Goal: Navigation & Orientation: Find specific page/section

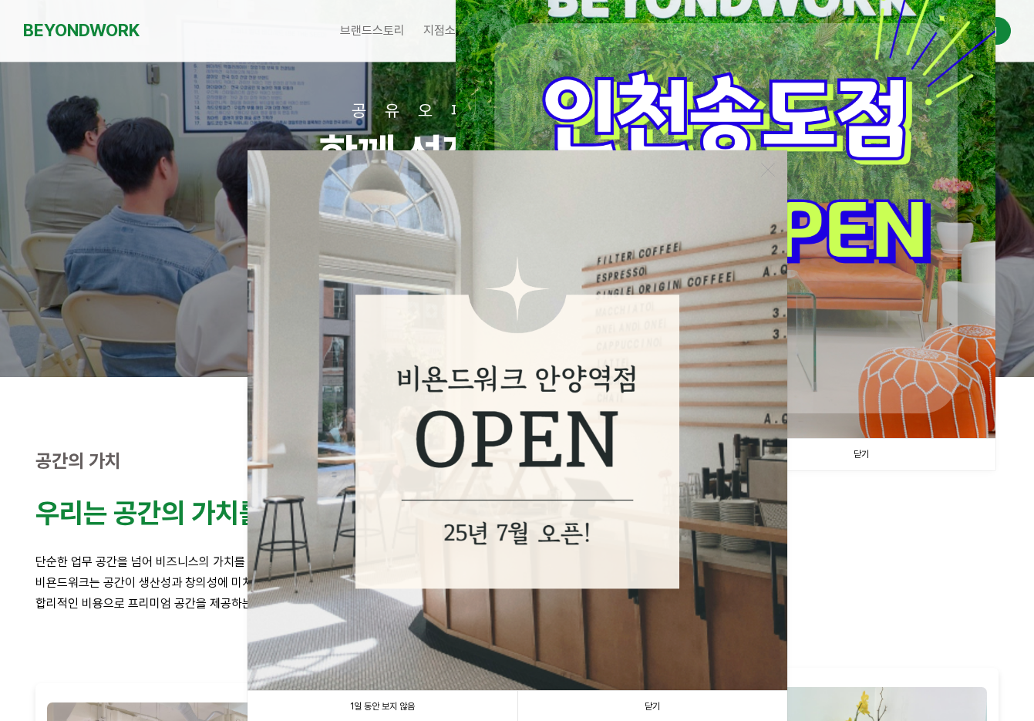
scroll to position [231, 0]
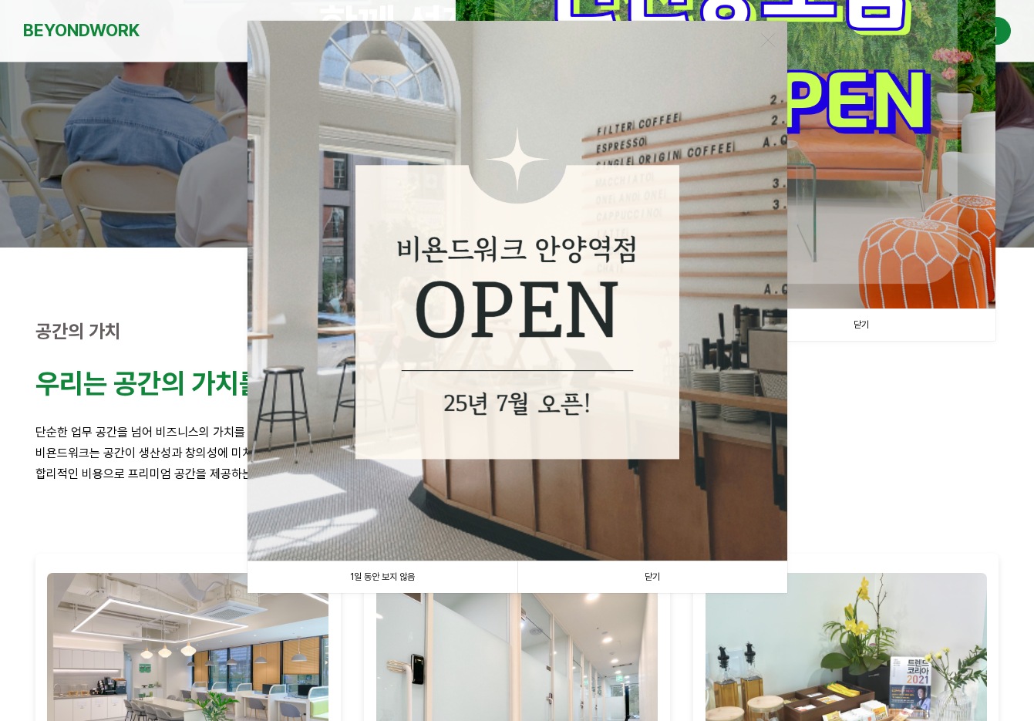
drag, startPoint x: 427, startPoint y: 575, endPoint x: 437, endPoint y: 568, distance: 12.2
click at [427, 575] on link "1일 동안 보지 않음" at bounding box center [383, 578] width 270 height 32
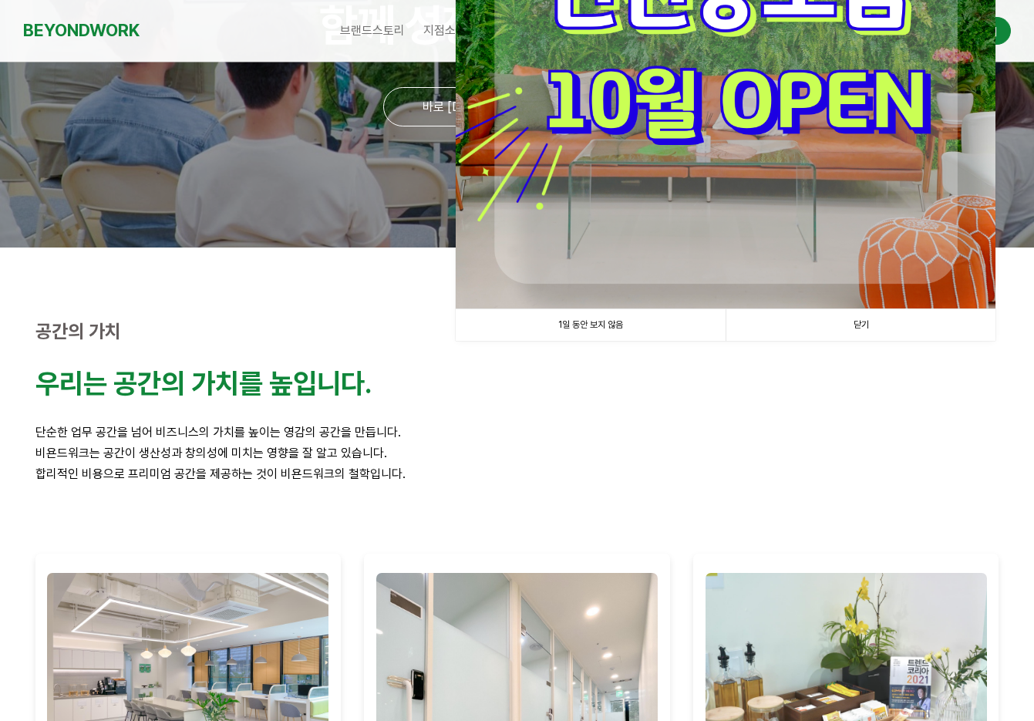
click at [644, 322] on link "1일 동안 보지 않음" at bounding box center [591, 325] width 270 height 32
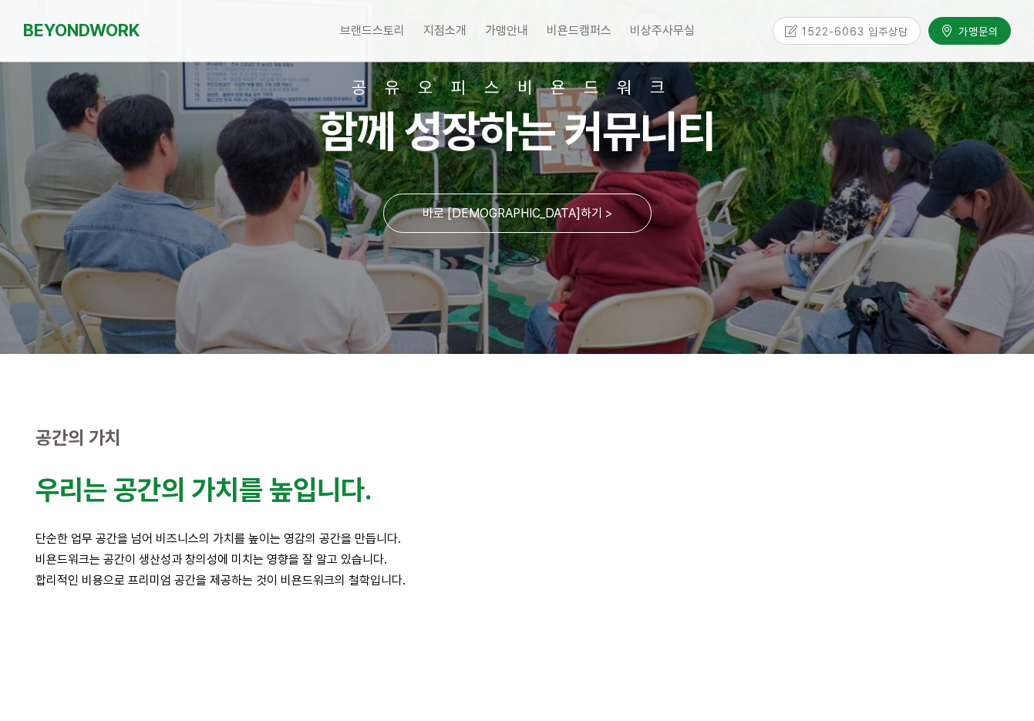
scroll to position [0, 0]
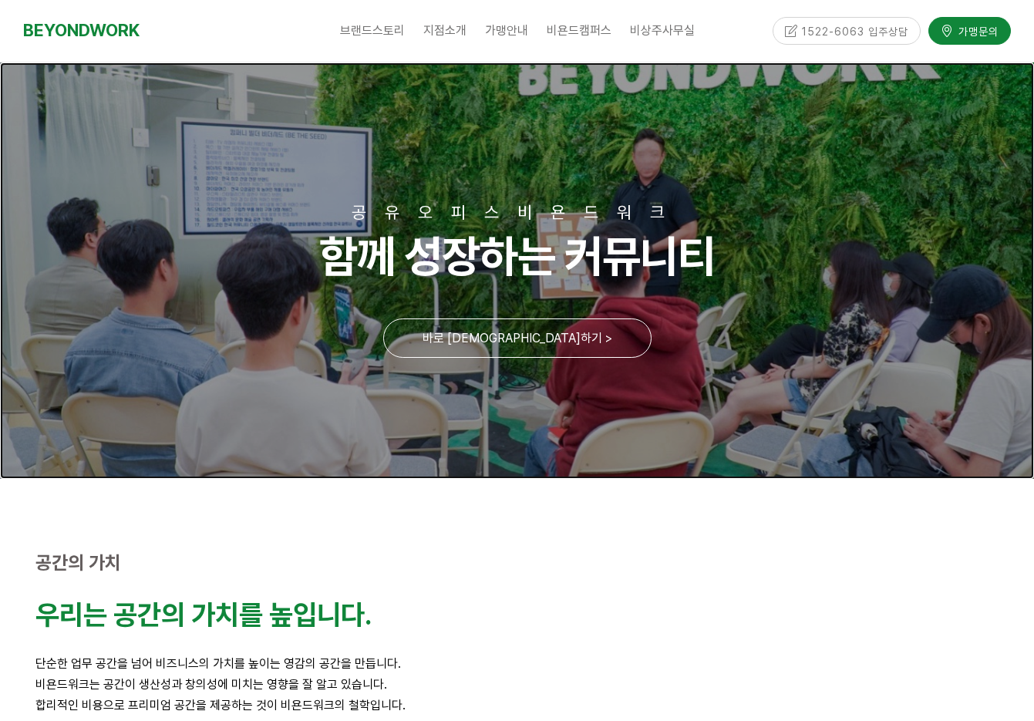
click at [492, 341] on link at bounding box center [517, 270] width 1034 height 417
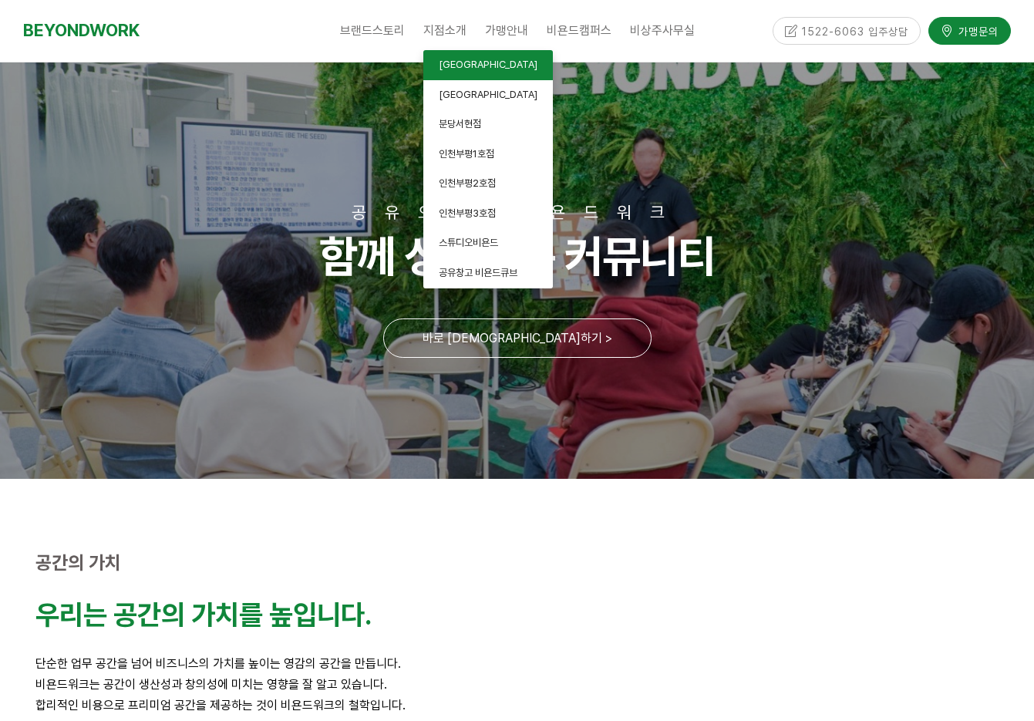
click at [476, 70] on link "[GEOGRAPHIC_DATA]" at bounding box center [489, 65] width 130 height 30
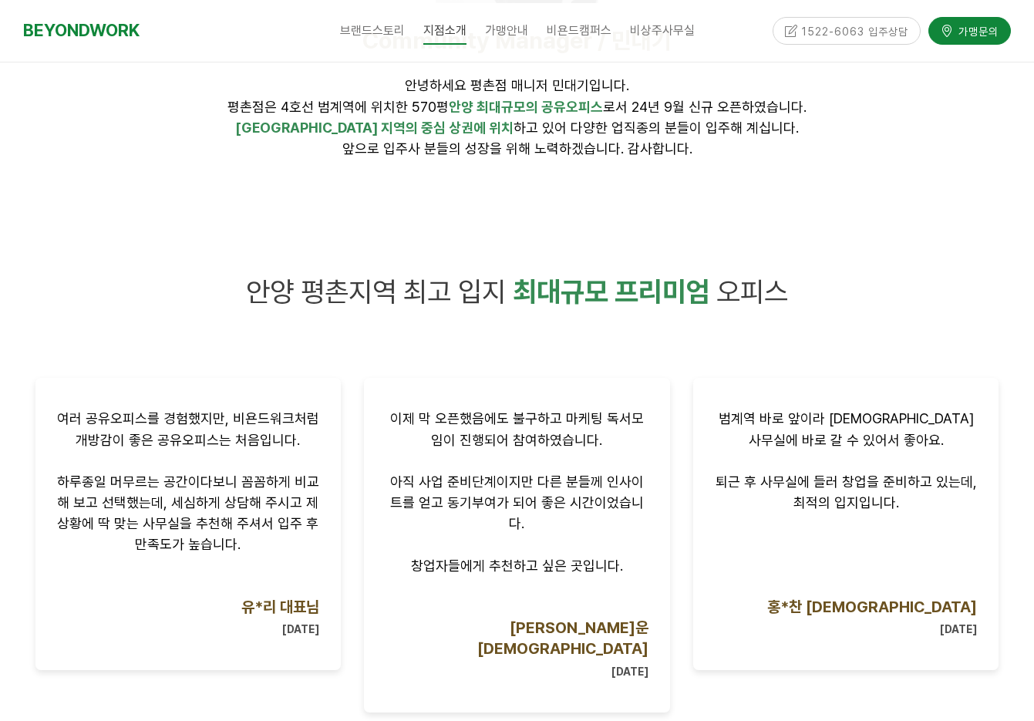
scroll to position [463, 0]
